Goal: Information Seeking & Learning: Check status

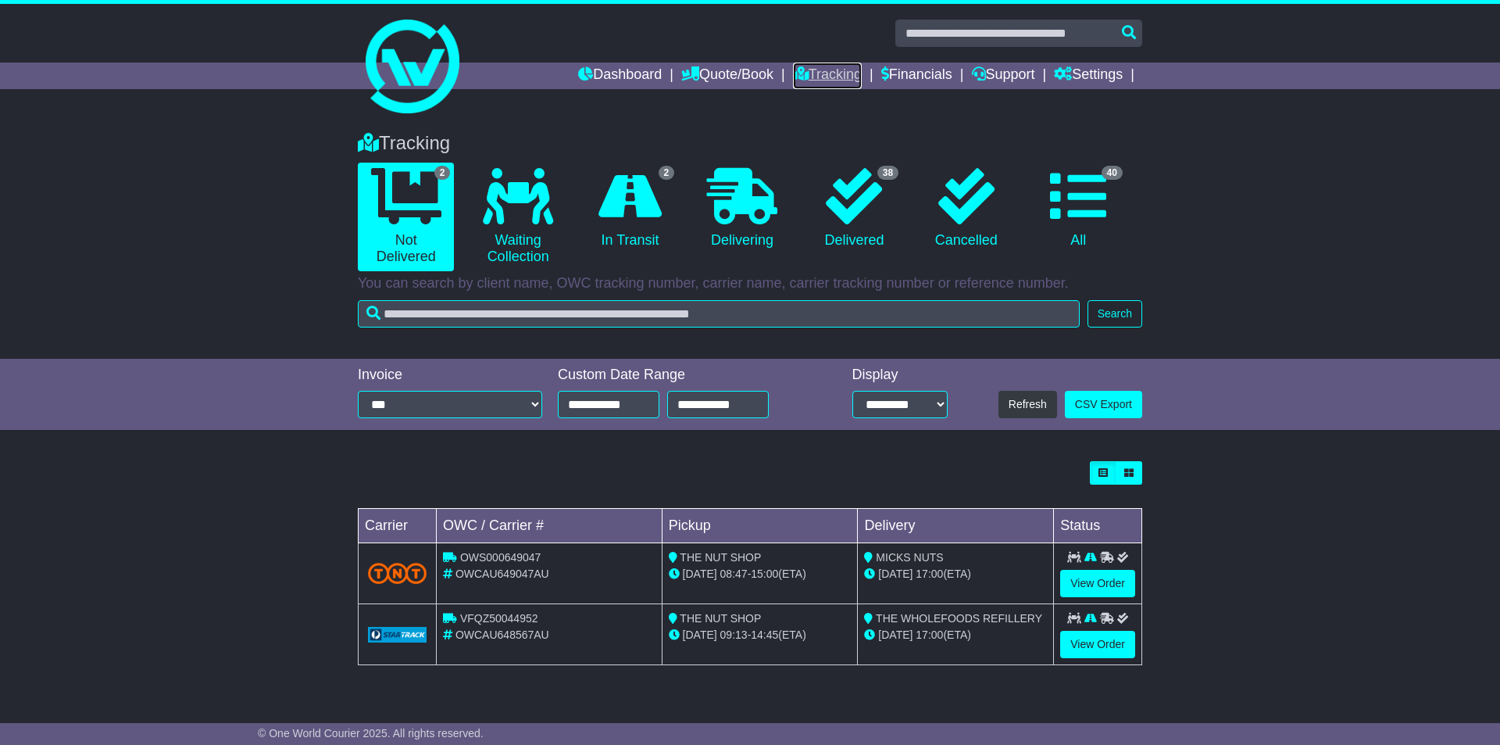
click at [813, 72] on link "Tracking" at bounding box center [827, 76] width 69 height 27
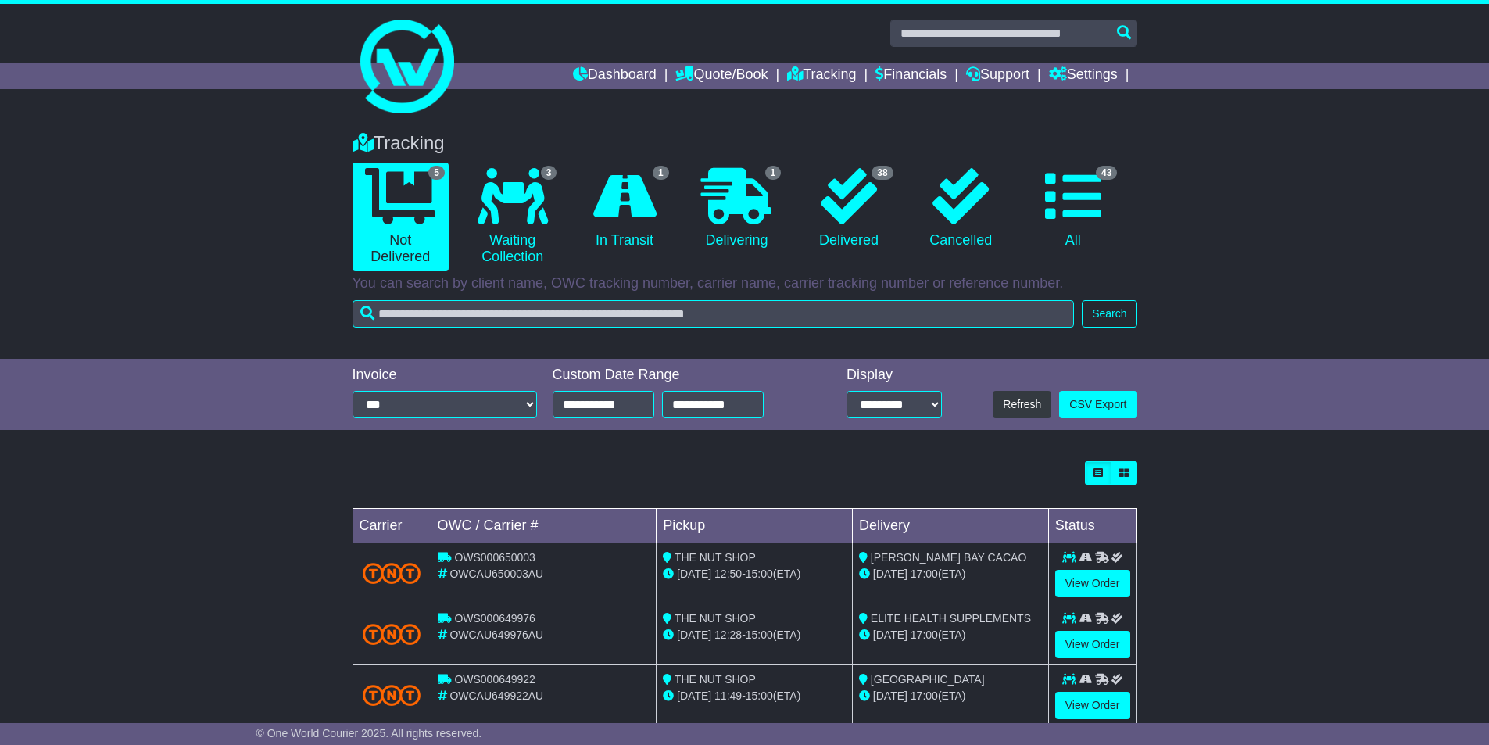
scroll to position [159, 0]
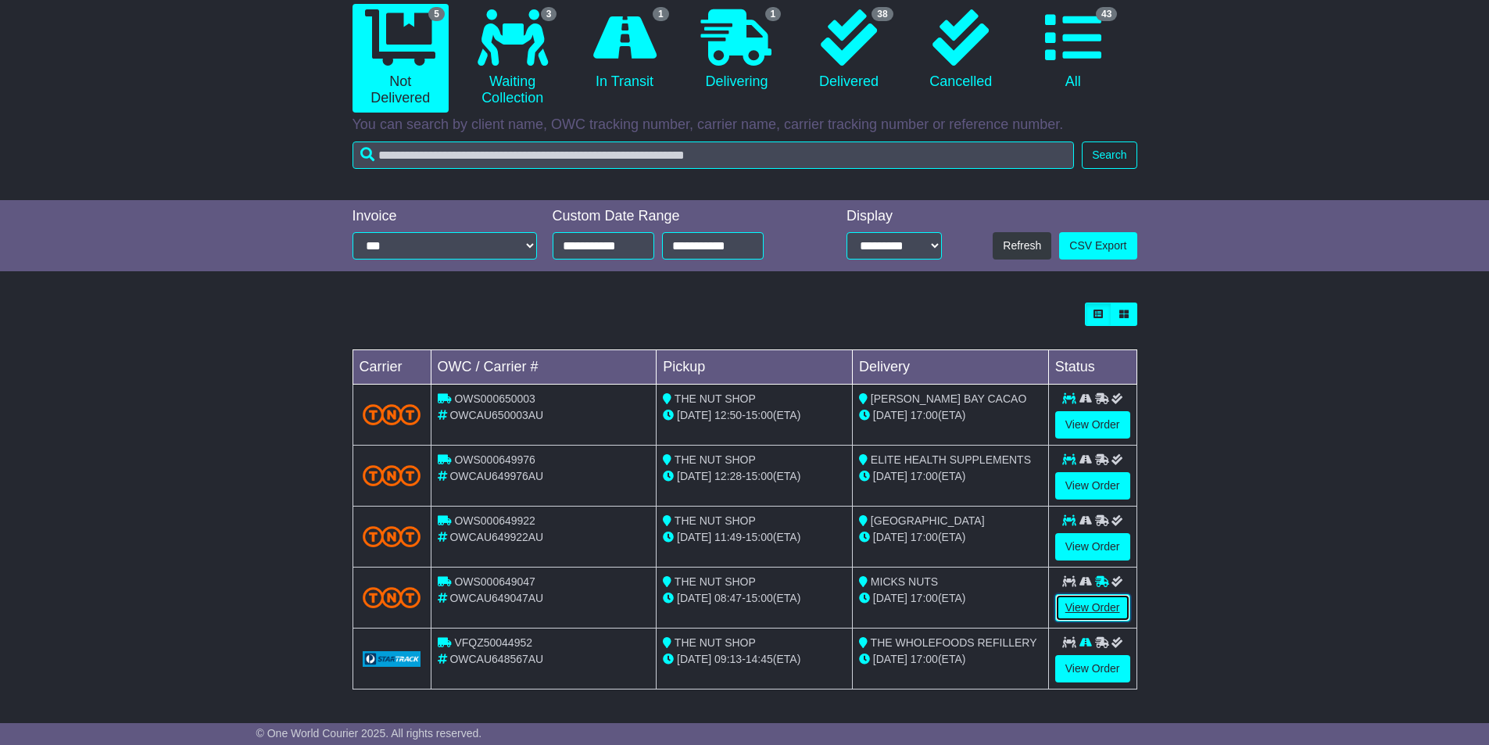
click at [1087, 606] on link "View Order" at bounding box center [1092, 607] width 75 height 27
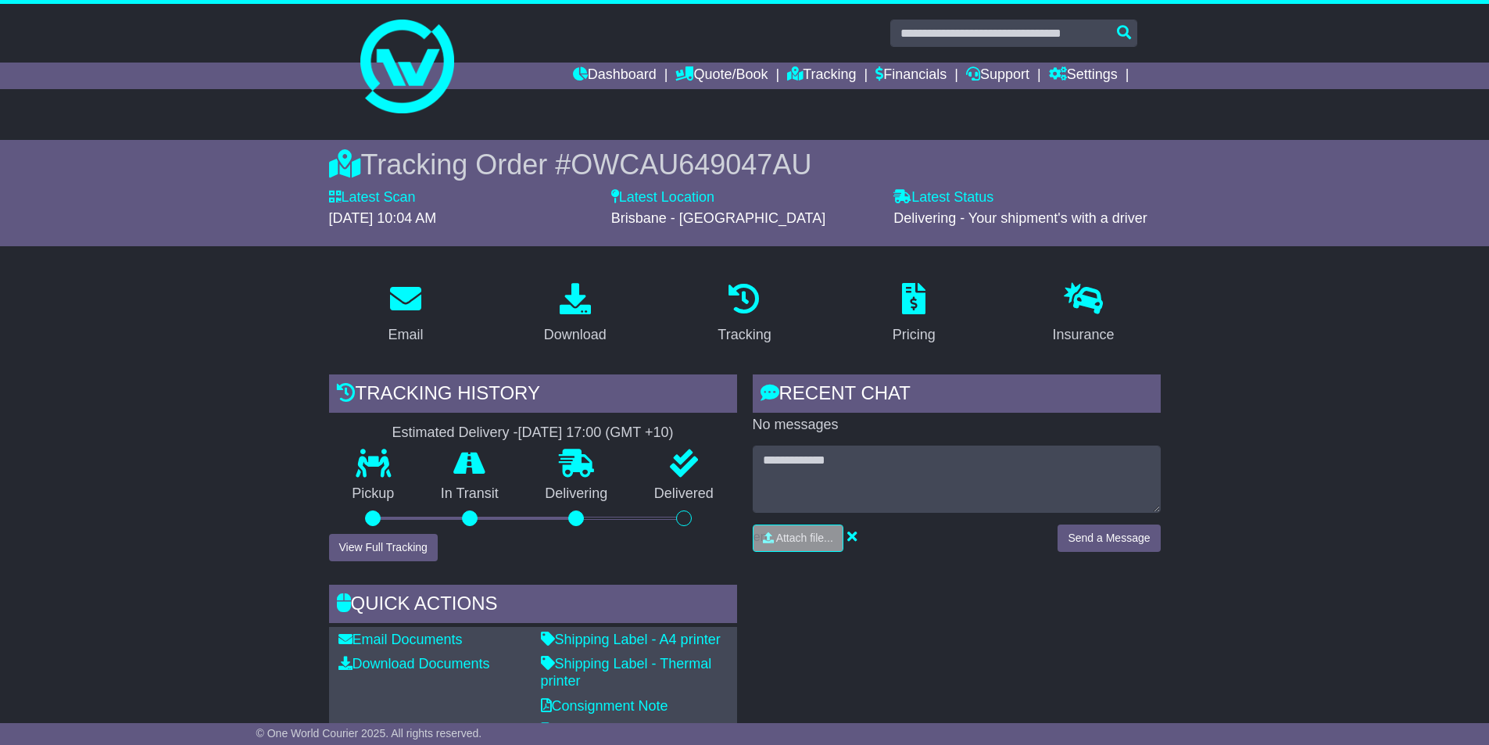
scroll to position [78, 0]
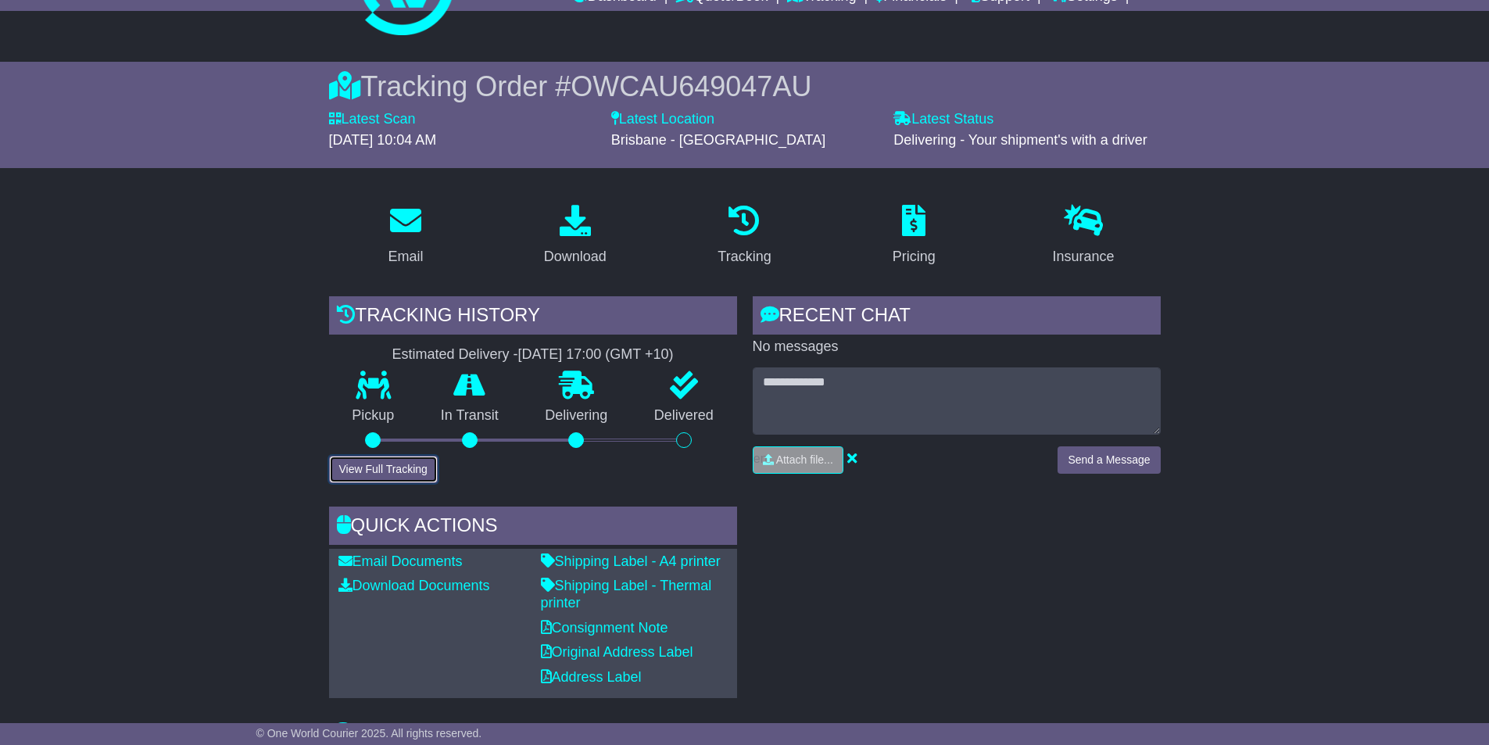
click at [411, 463] on button "View Full Tracking" at bounding box center [383, 469] width 109 height 27
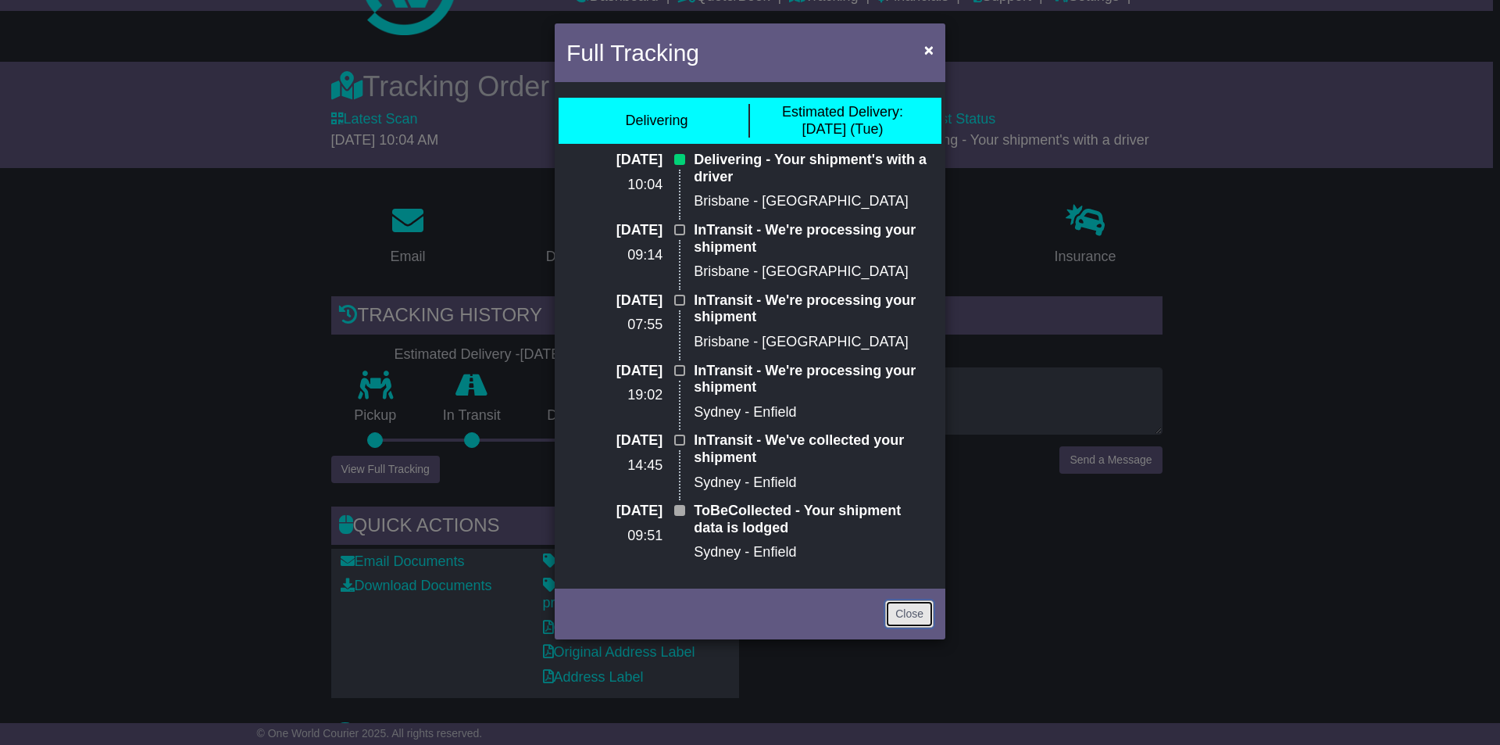
click at [899, 611] on link "Close" at bounding box center [909, 613] width 48 height 27
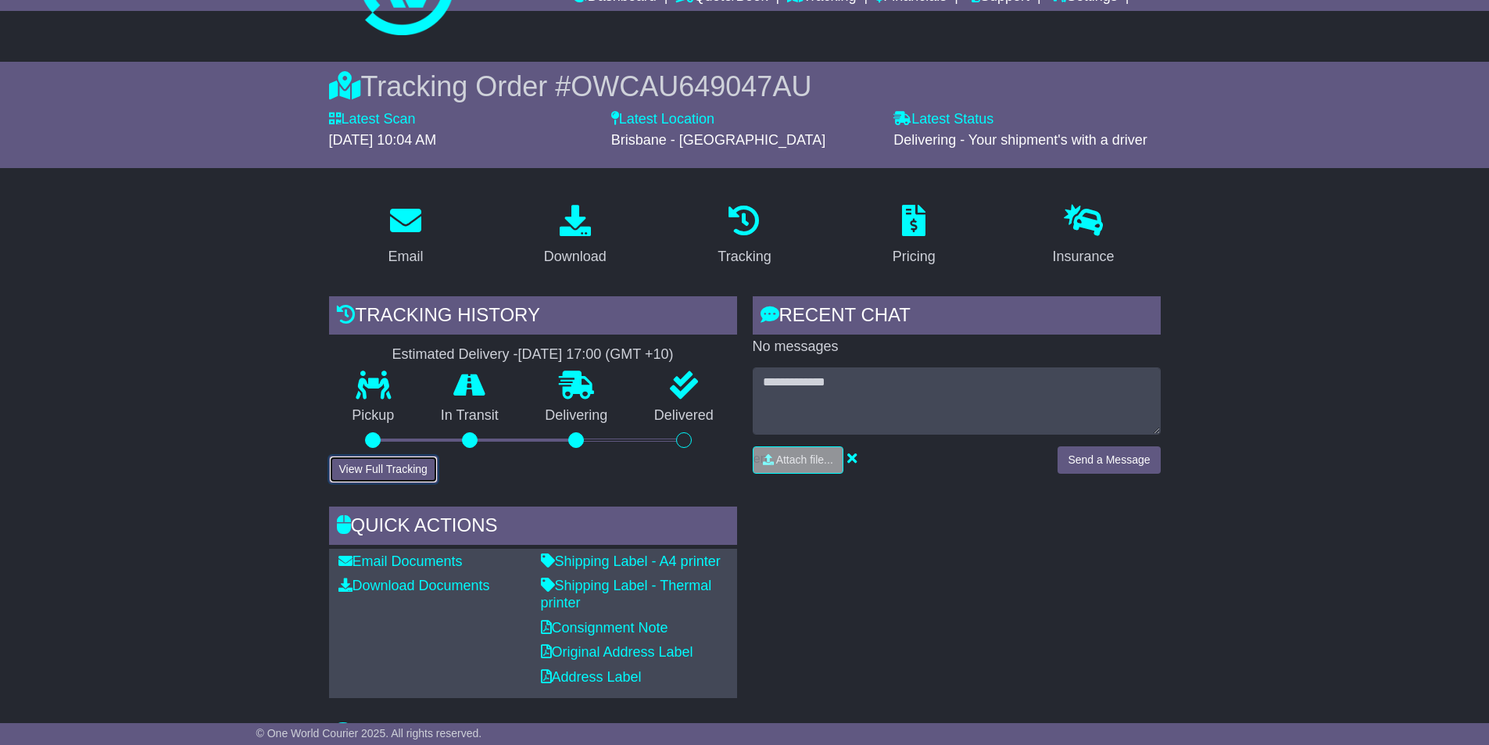
scroll to position [0, 0]
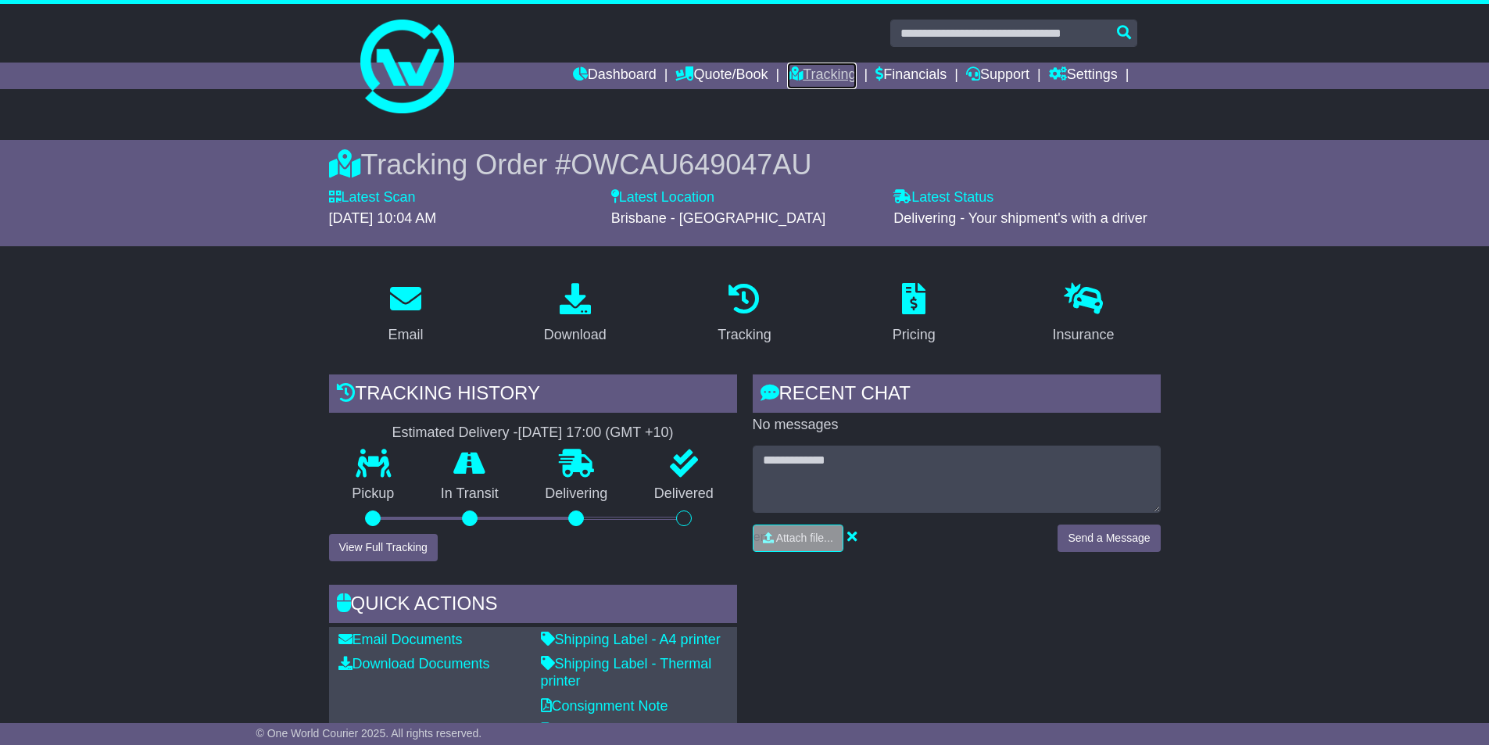
click at [814, 75] on link "Tracking" at bounding box center [821, 76] width 69 height 27
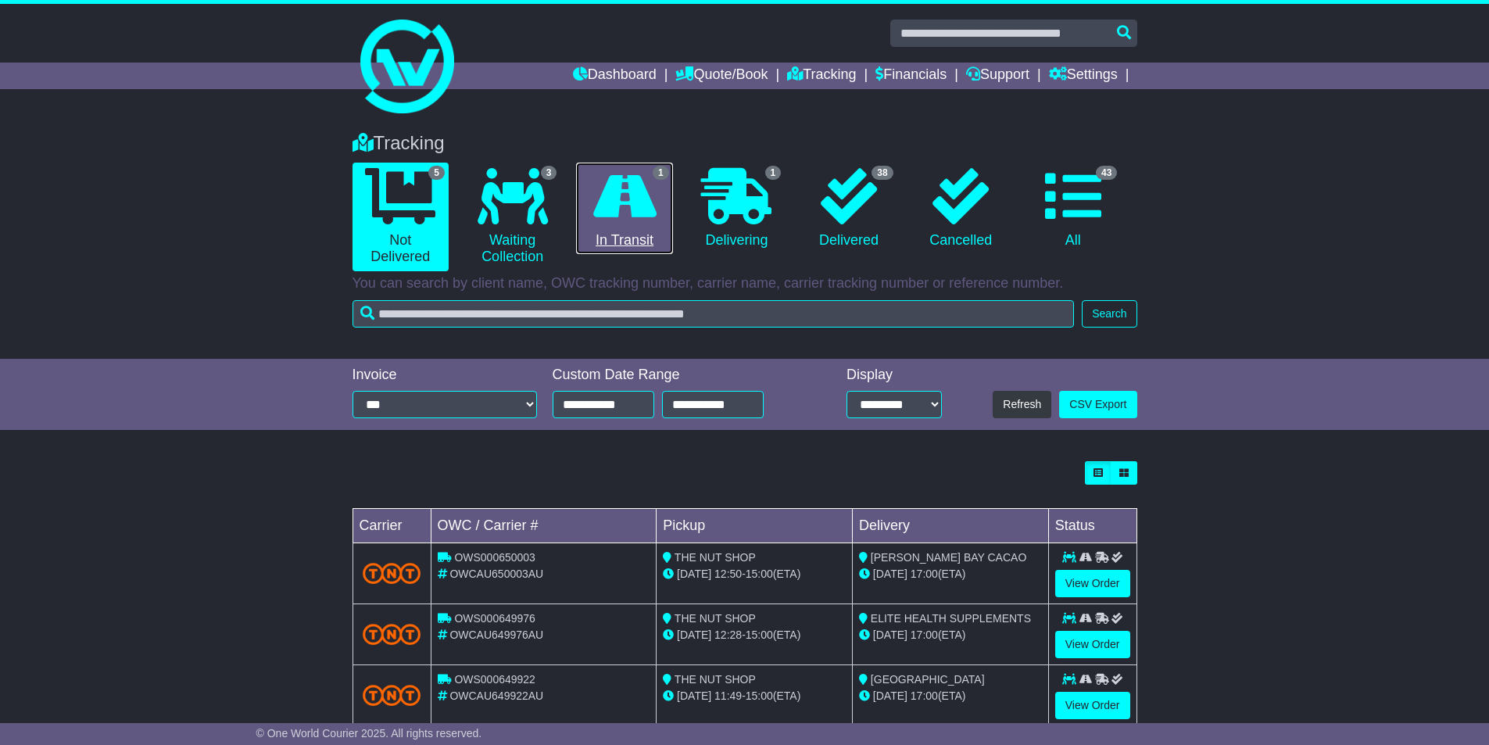
click at [618, 246] on link "1 In Transit" at bounding box center [624, 209] width 96 height 92
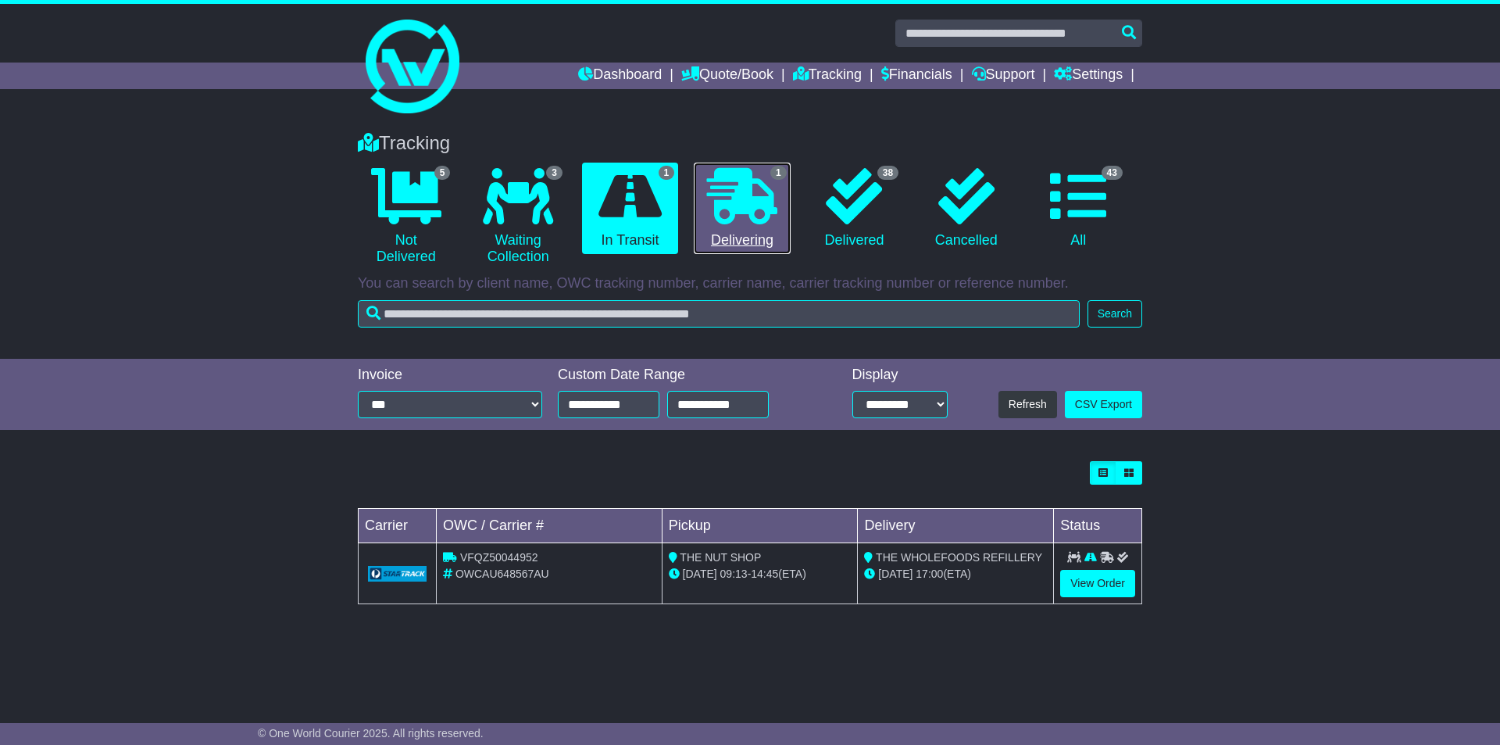
click at [740, 224] on link "1 Delivering" at bounding box center [742, 209] width 96 height 92
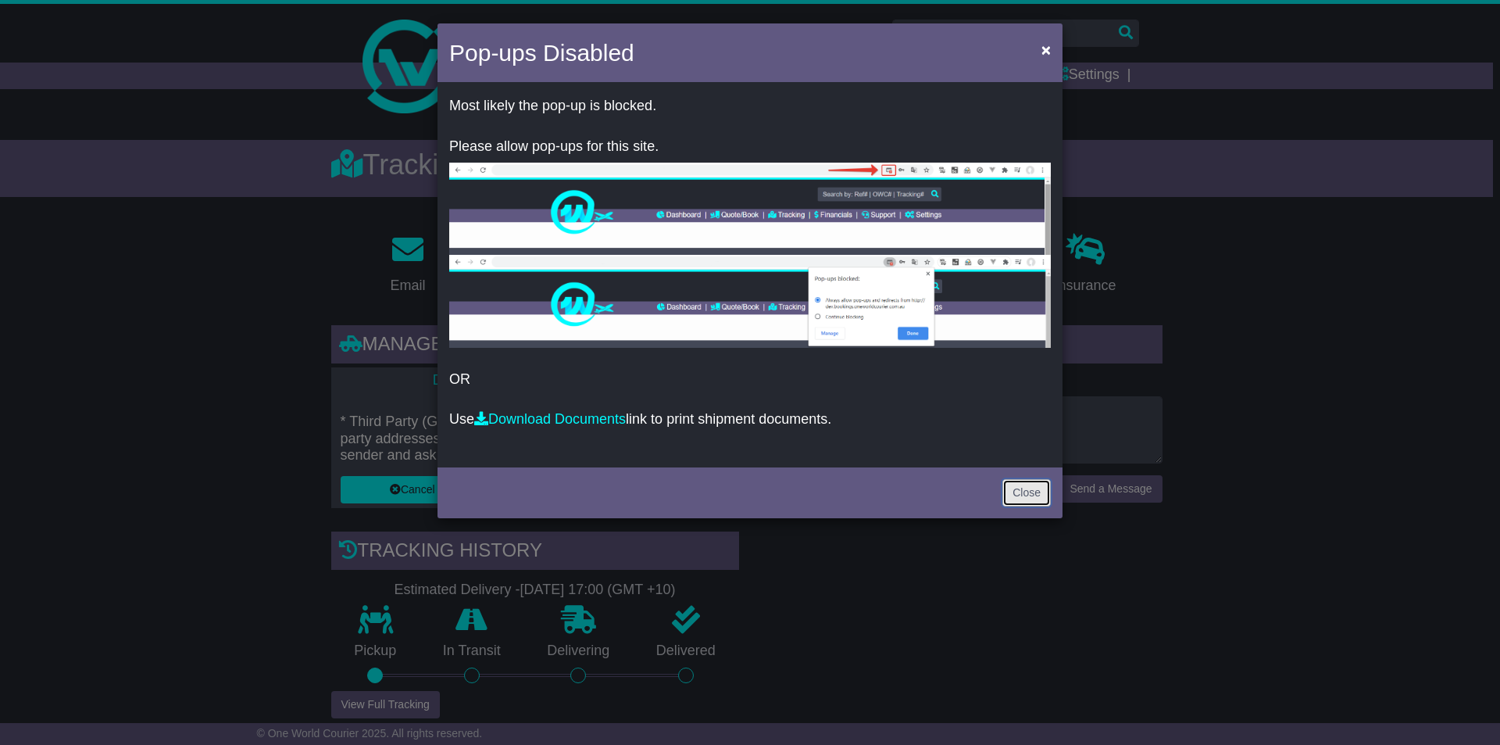
click at [1030, 500] on link "Close" at bounding box center [1027, 492] width 48 height 27
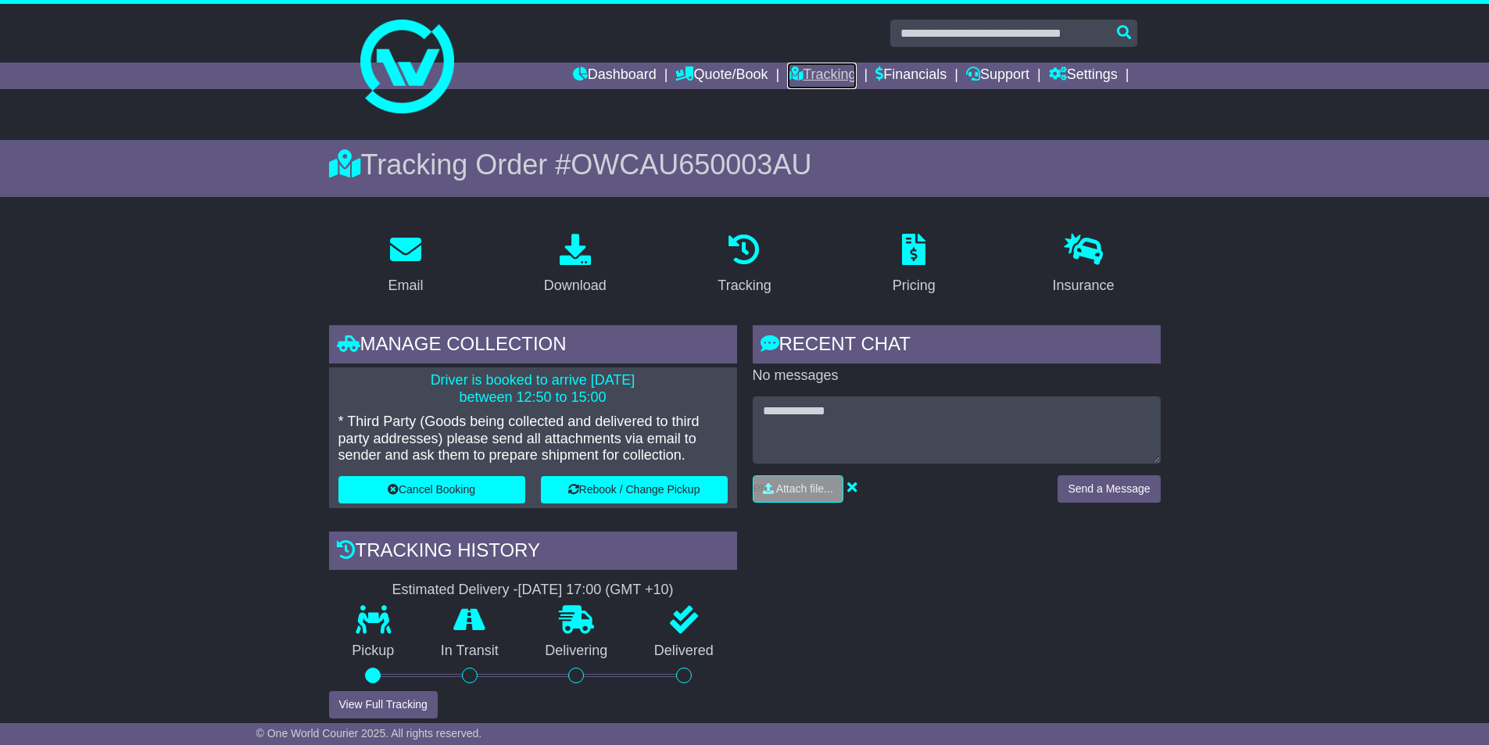
click at [804, 77] on link "Tracking" at bounding box center [821, 76] width 69 height 27
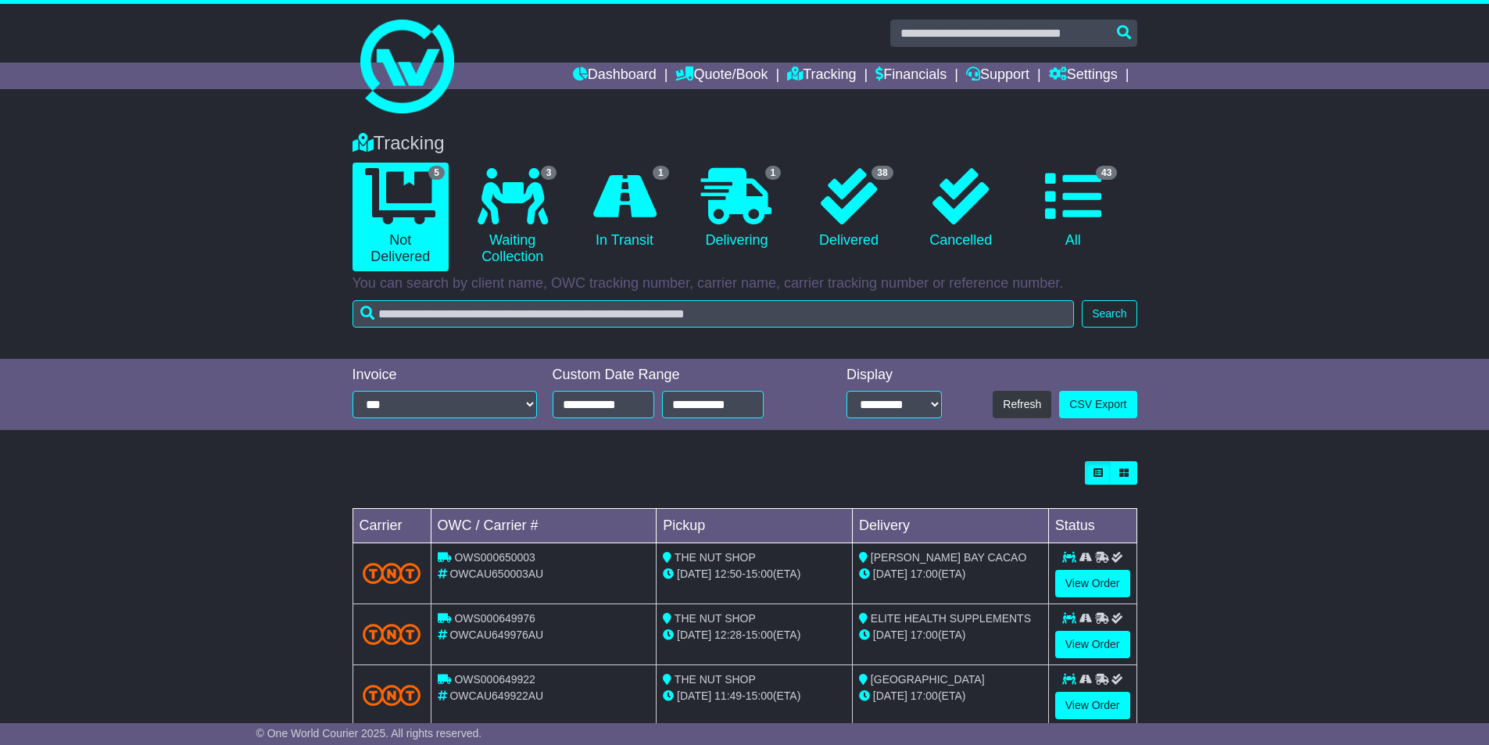
scroll to position [156, 0]
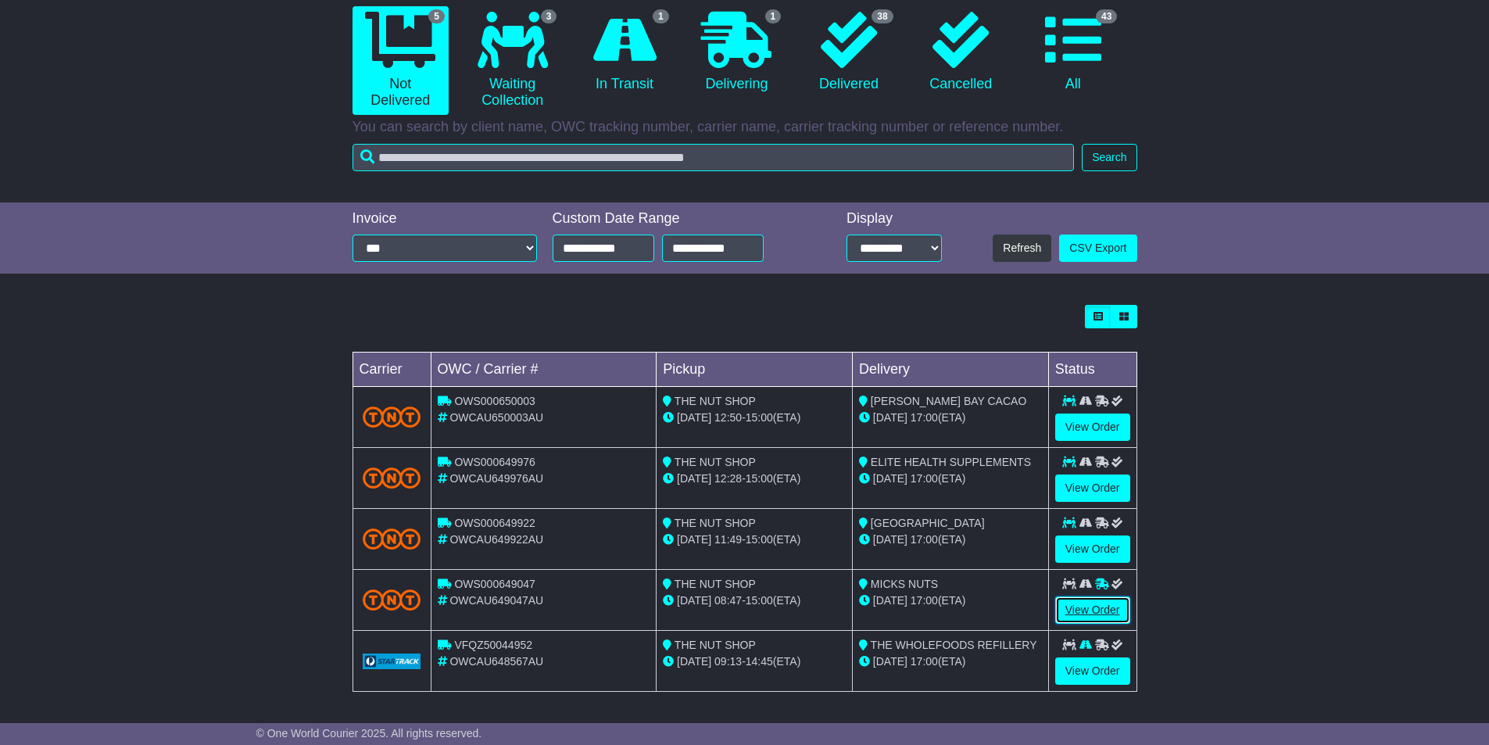
click at [1085, 610] on link "View Order" at bounding box center [1092, 609] width 75 height 27
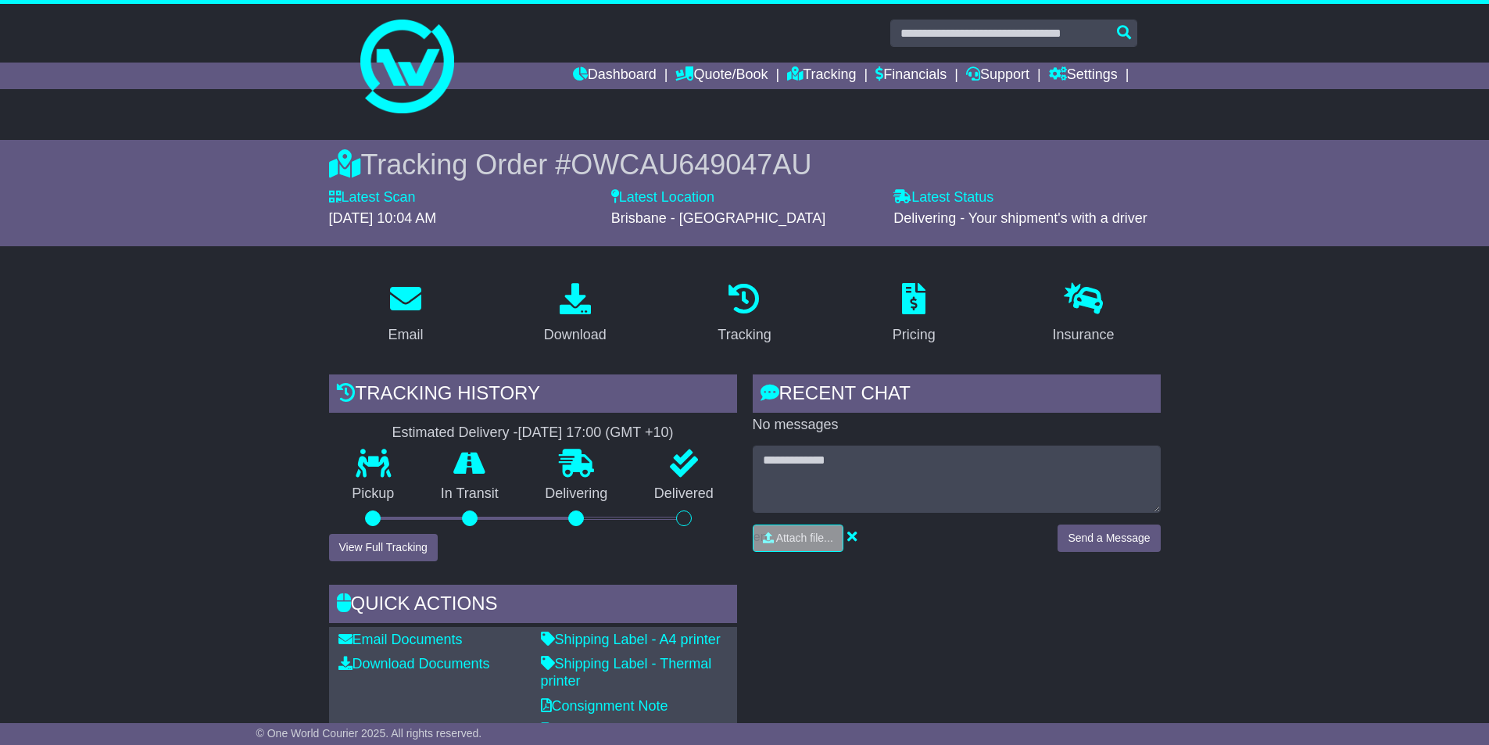
scroll to position [313, 0]
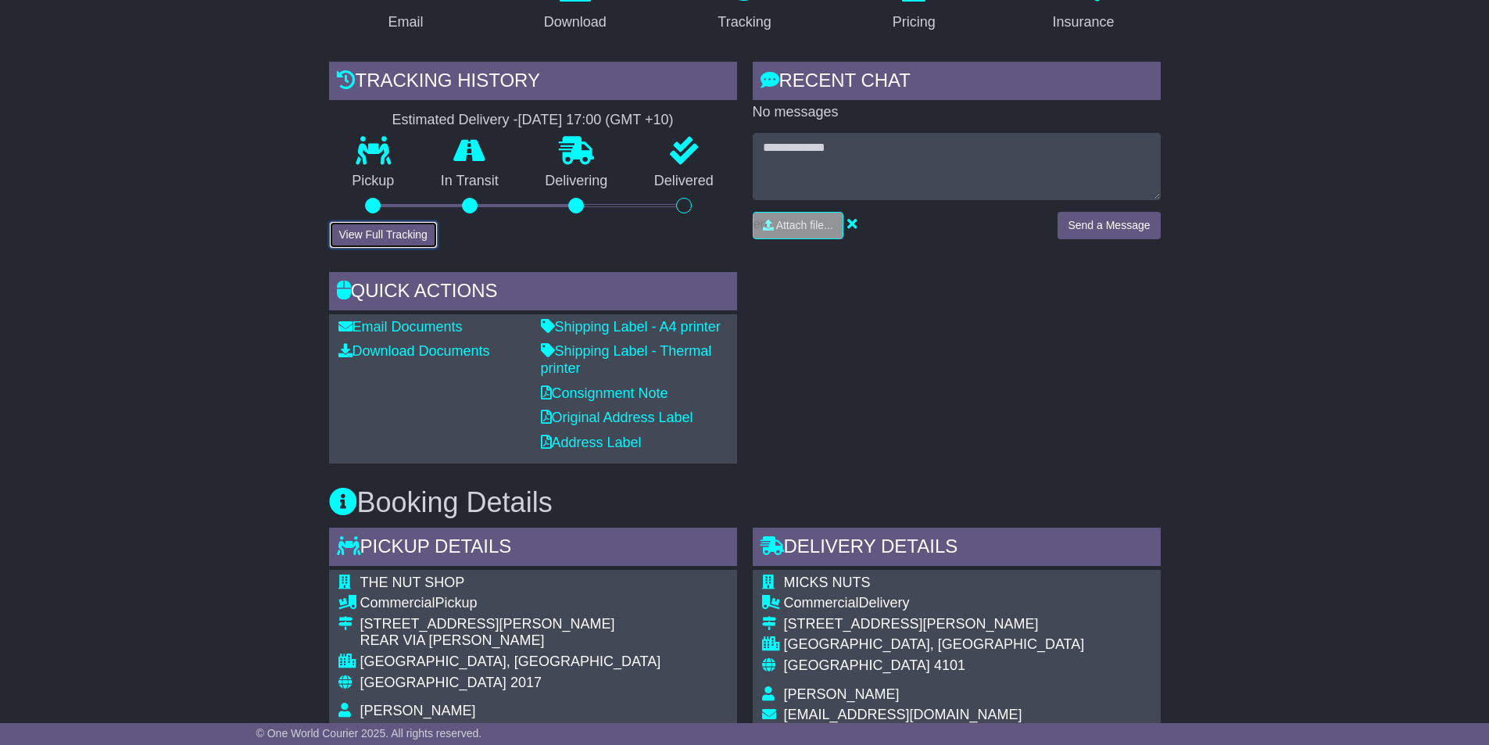
click at [413, 238] on button "View Full Tracking" at bounding box center [383, 234] width 109 height 27
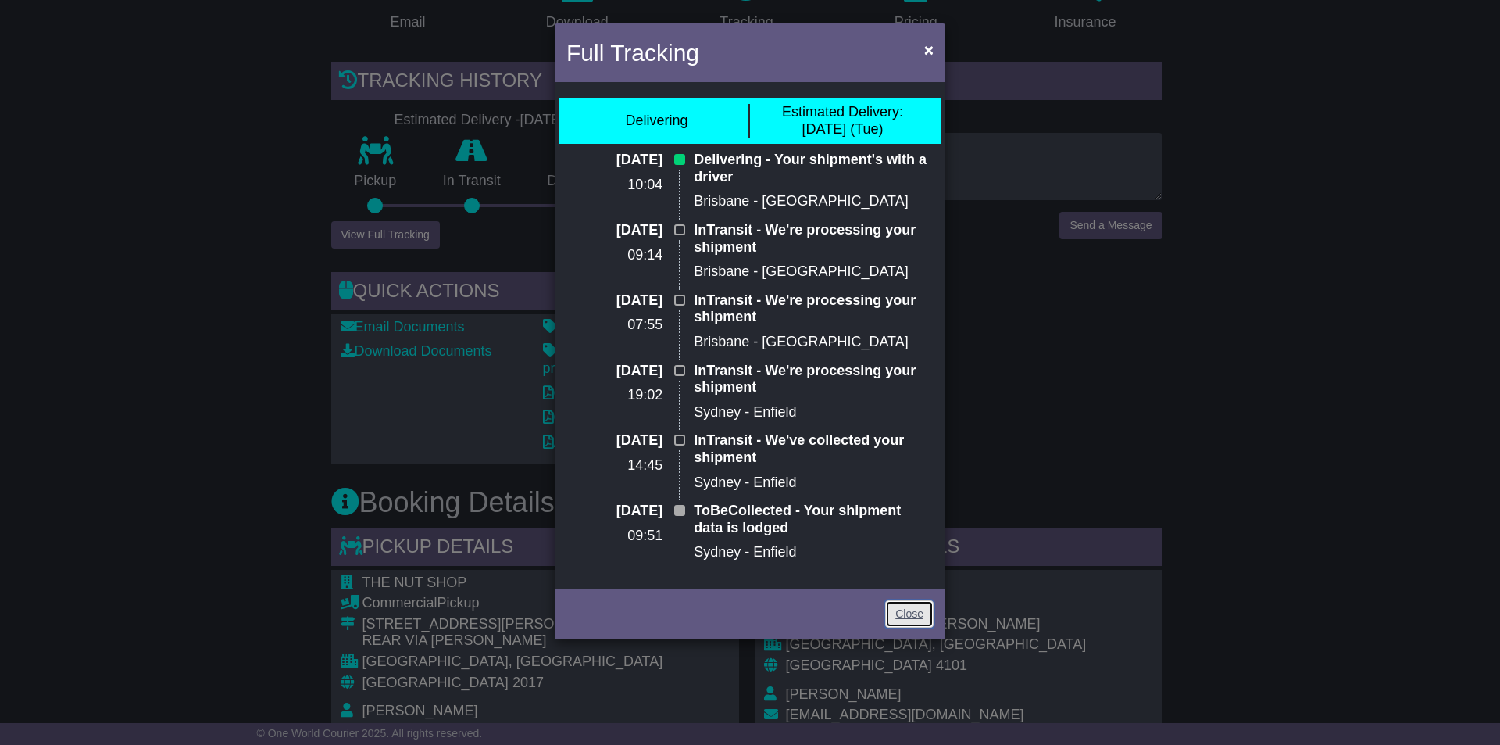
click at [903, 614] on link "Close" at bounding box center [909, 613] width 48 height 27
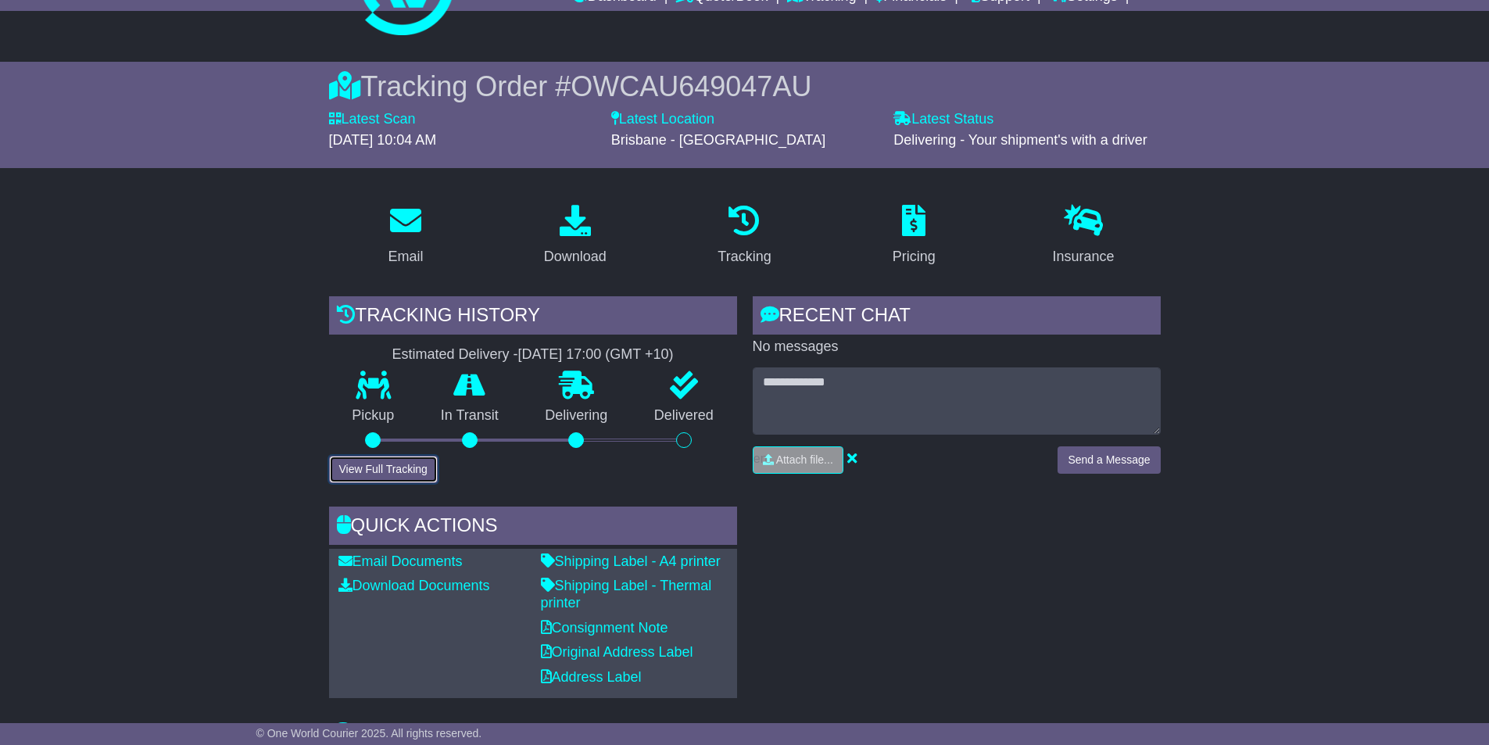
scroll to position [0, 0]
